Goal: Navigation & Orientation: Find specific page/section

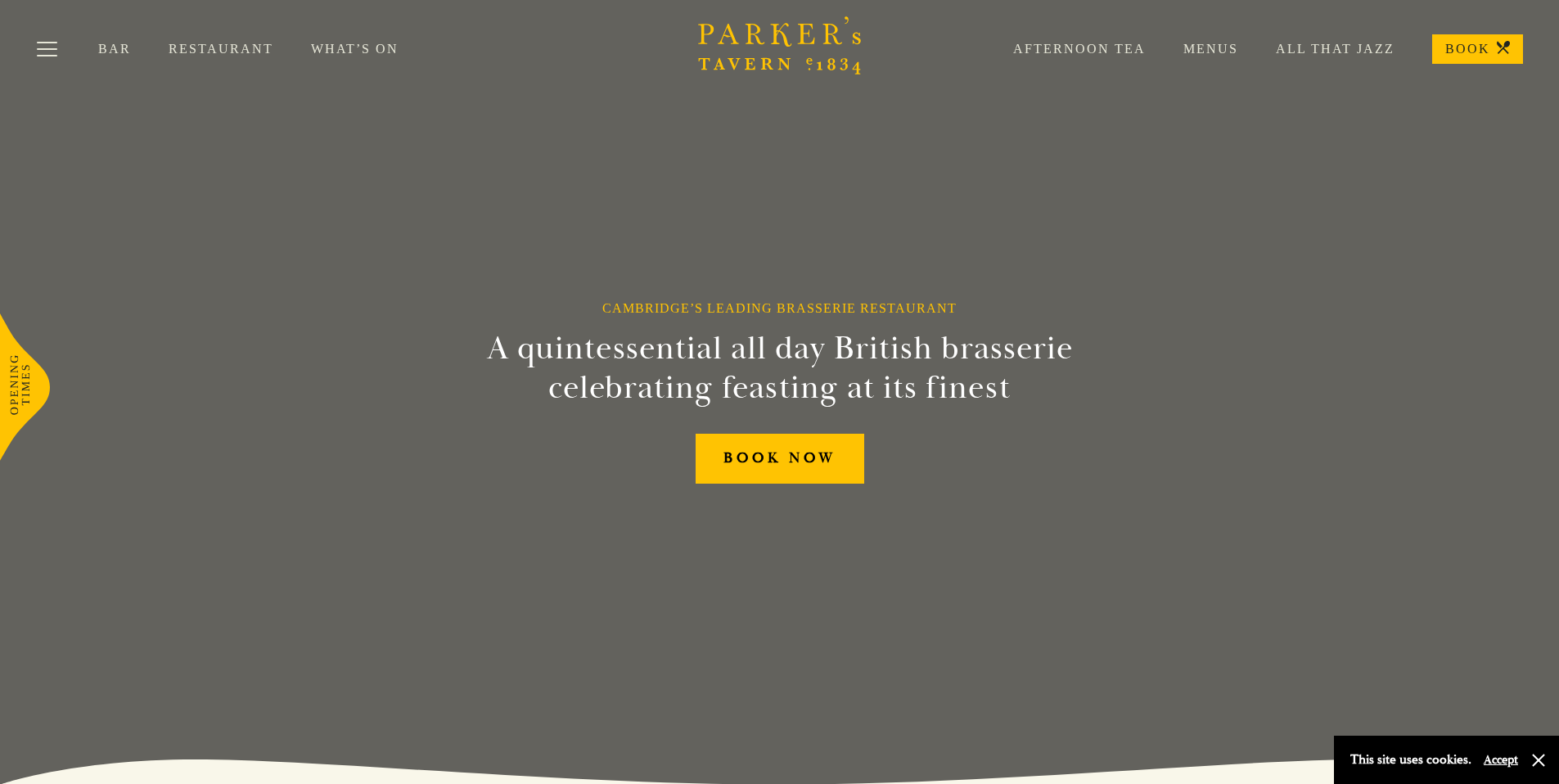
click at [1222, 51] on link "Menus" at bounding box center [1191, 49] width 92 height 17
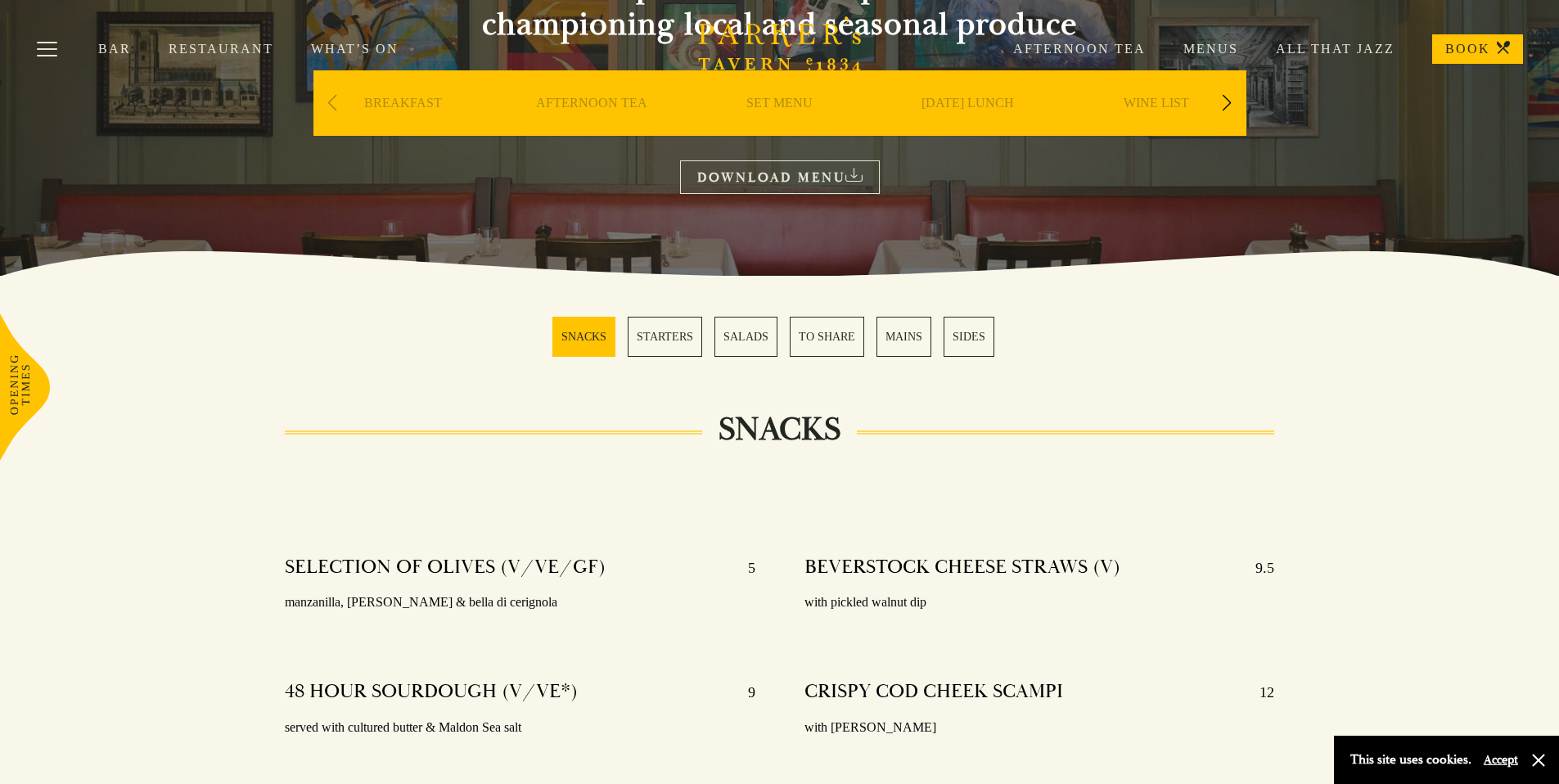
scroll to position [494, 0]
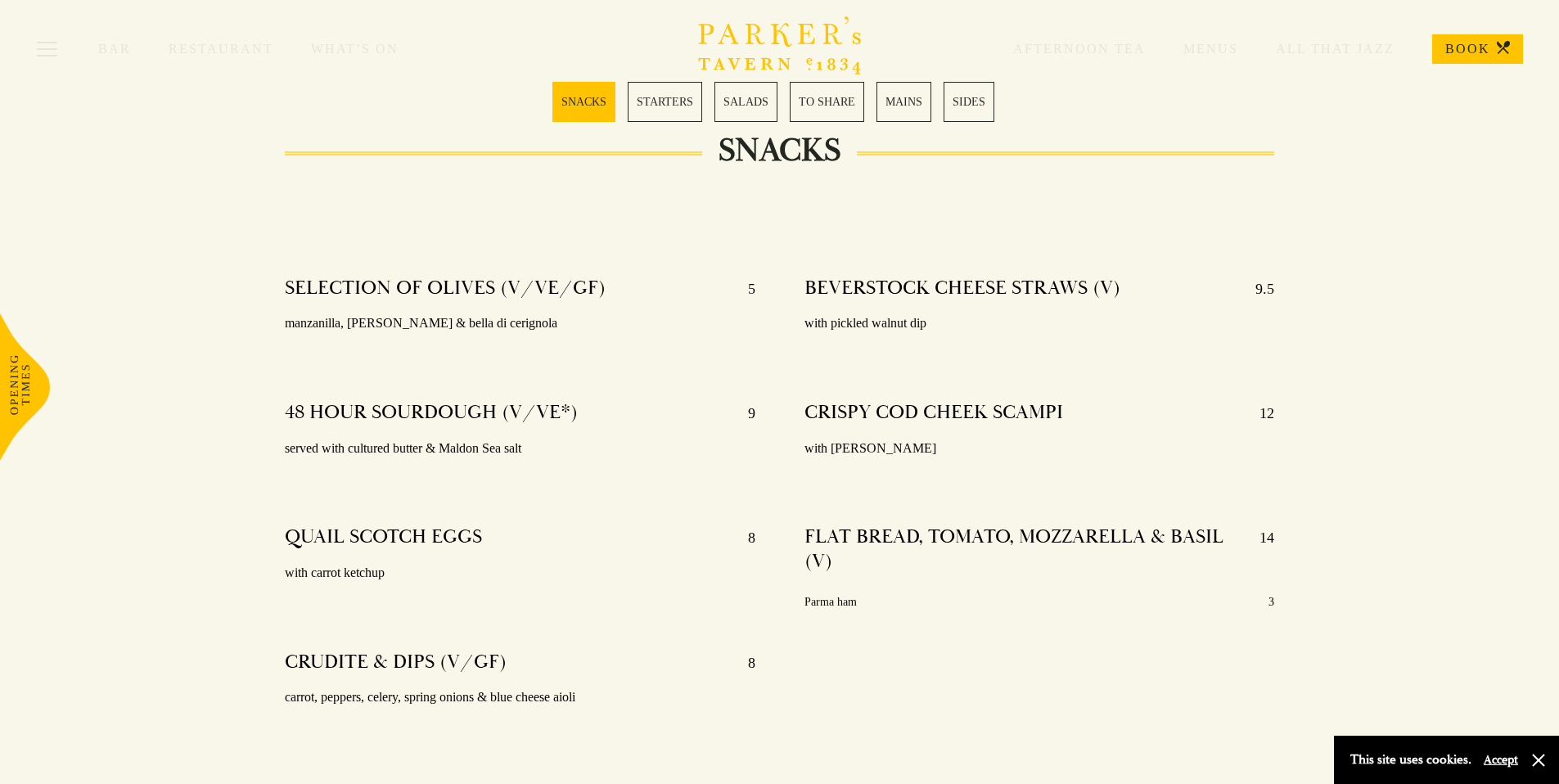
click at [742, 90] on div "Bar Restaurant What’s On Afternoon Tea Menus All That Jazz BOOK" at bounding box center [779, 49] width 1559 height 98
click at [748, 116] on link "SALADS" at bounding box center [746, 102] width 63 height 40
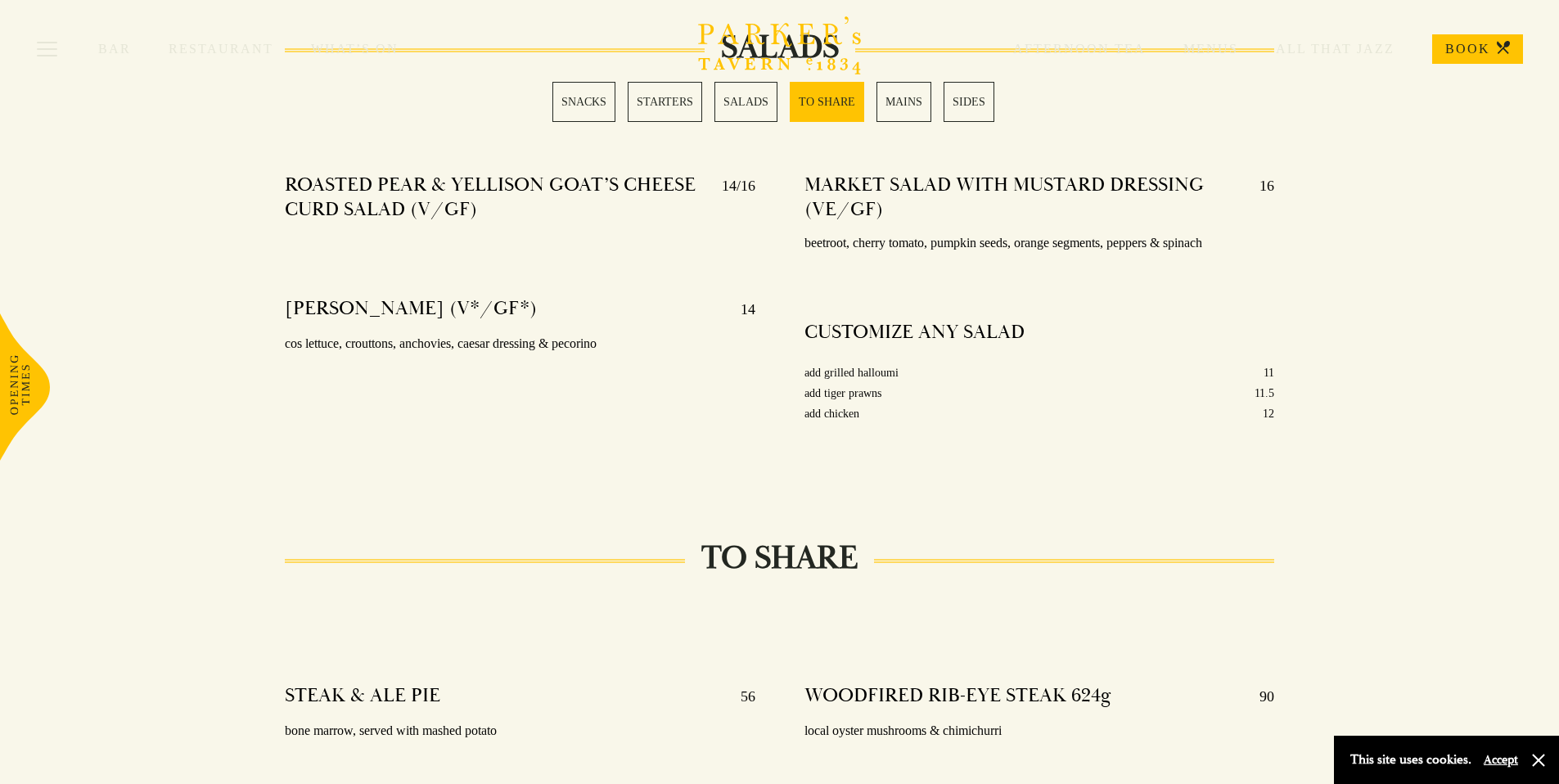
scroll to position [2061, 0]
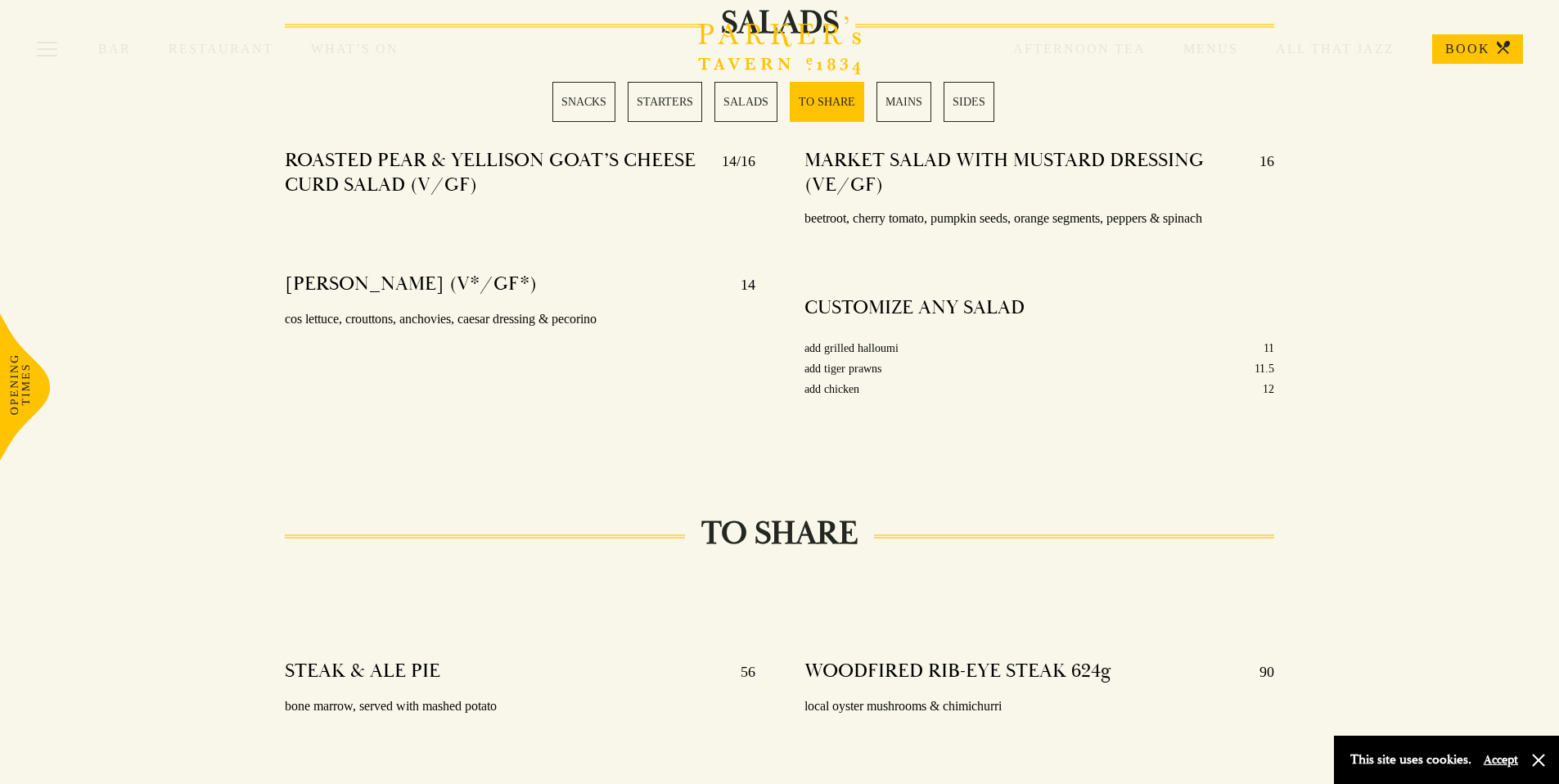
click at [1399, 445] on section "SNACKS SELECTION OF OLIVES (V/VE/GF) 5 manzanilla, kalamata & bella di cerignol…" at bounding box center [779, 565] width 1559 height 4026
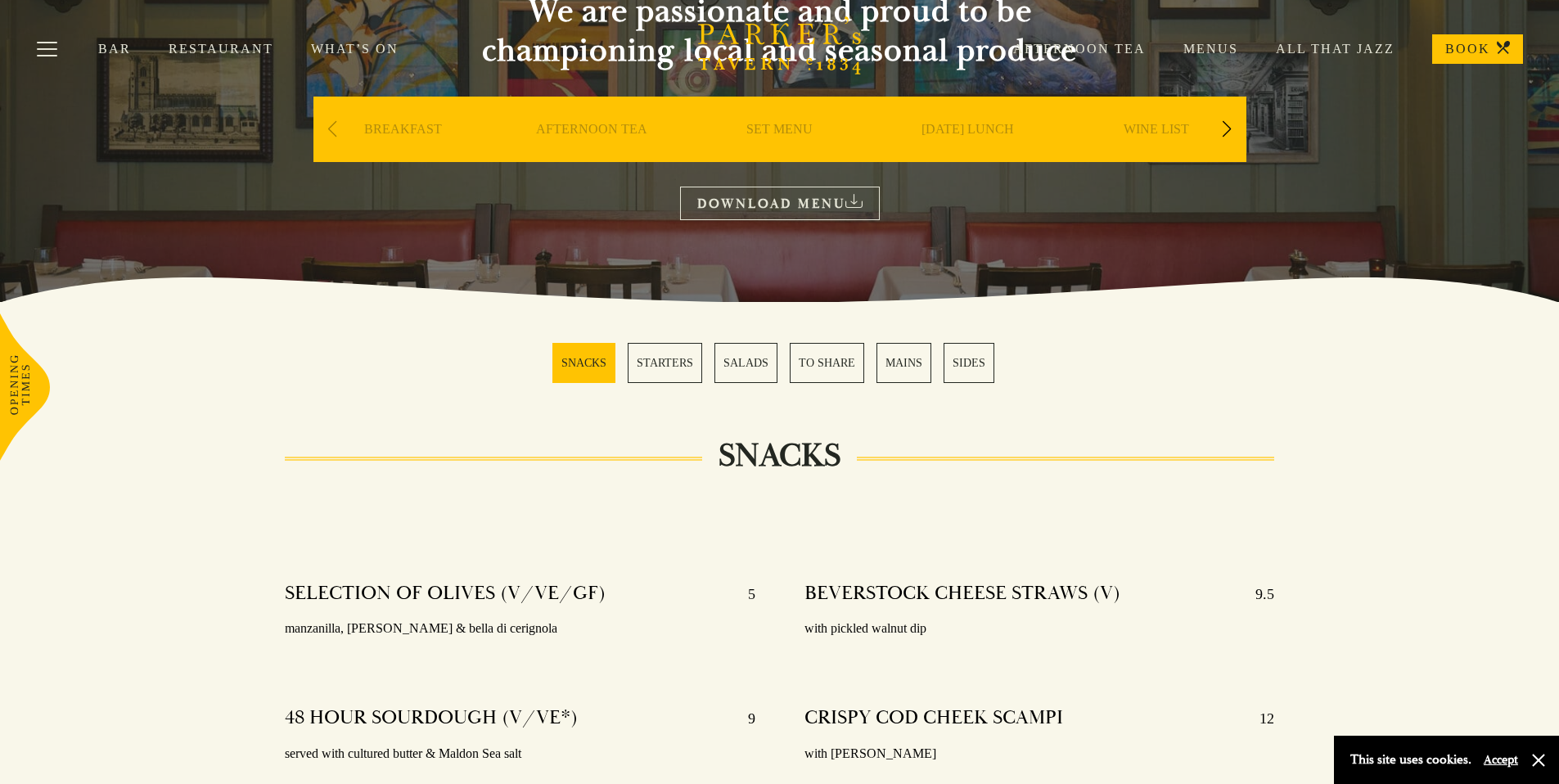
scroll to position [0, 0]
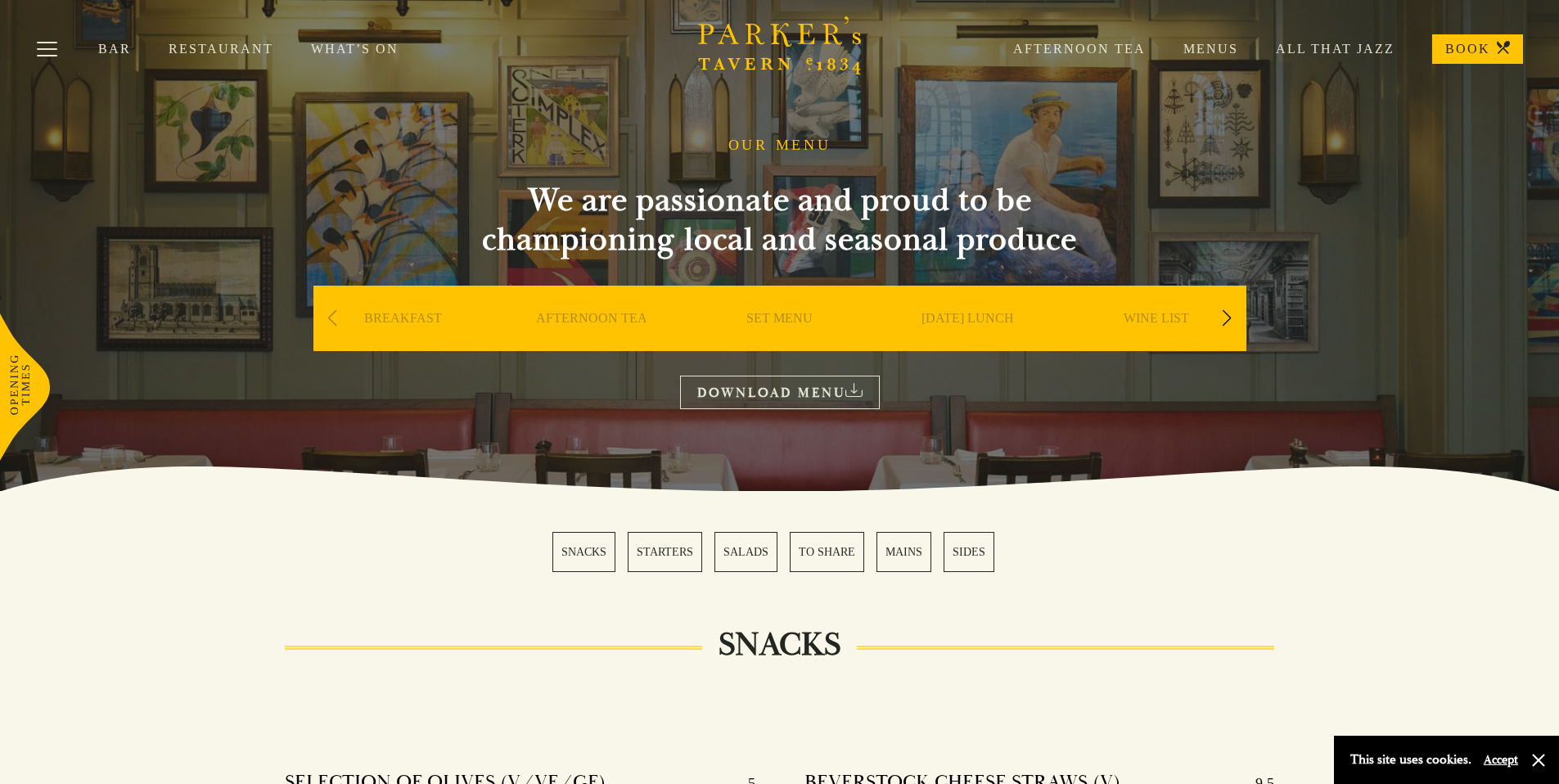
click at [826, 560] on link "TO SHARE" at bounding box center [827, 552] width 75 height 40
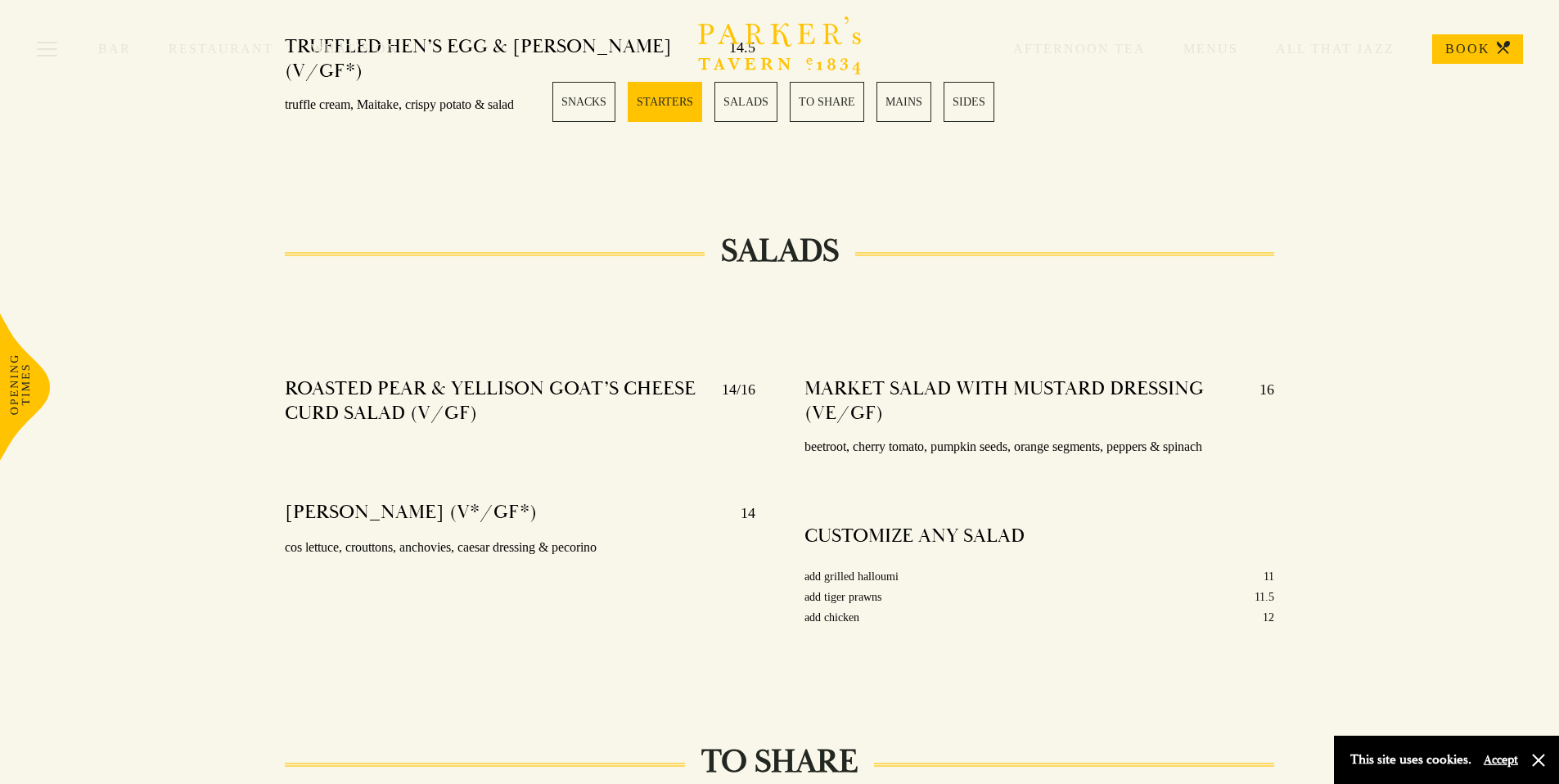
scroll to position [1582, 0]
